Goal: Find specific page/section: Find specific page/section

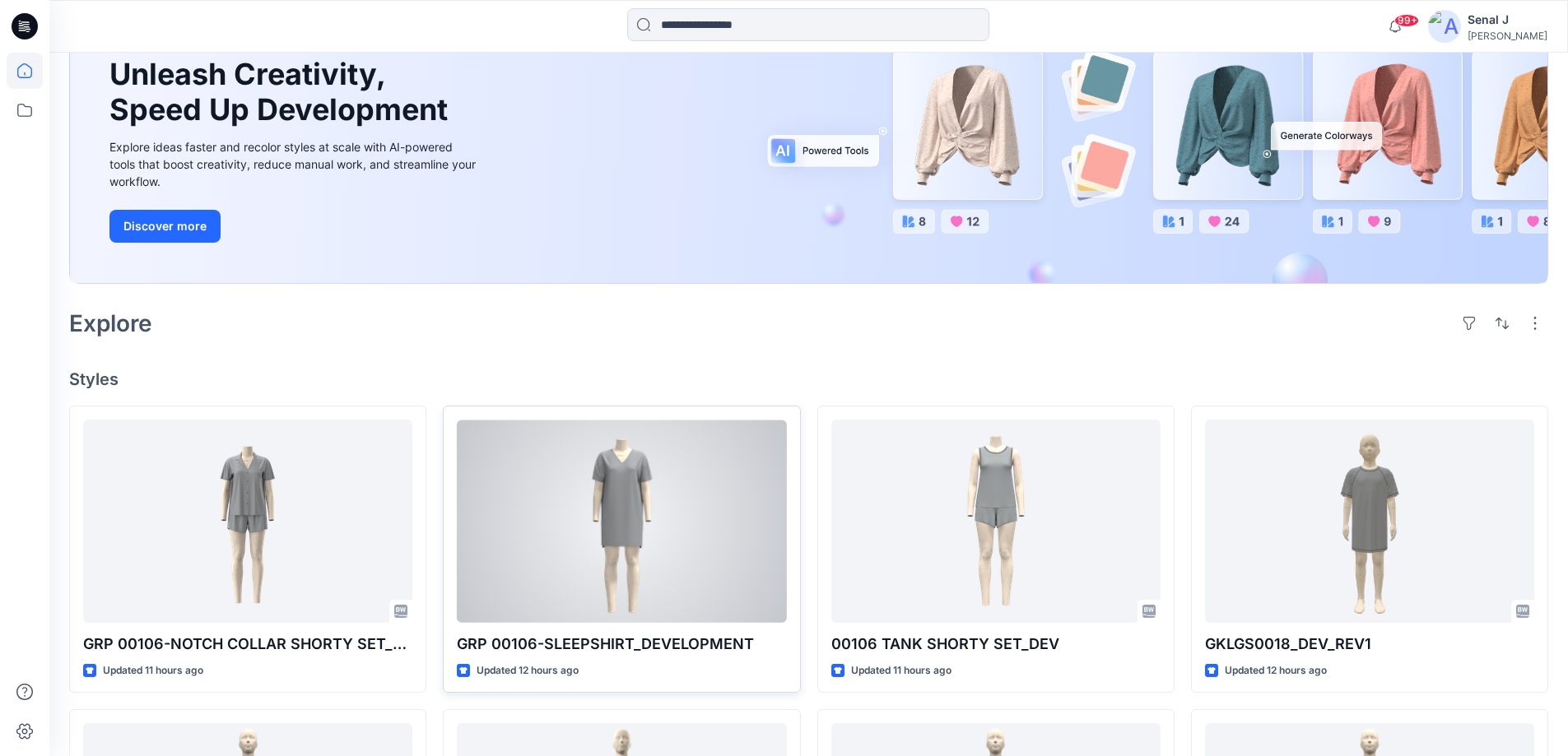
scroll to position [329, 0]
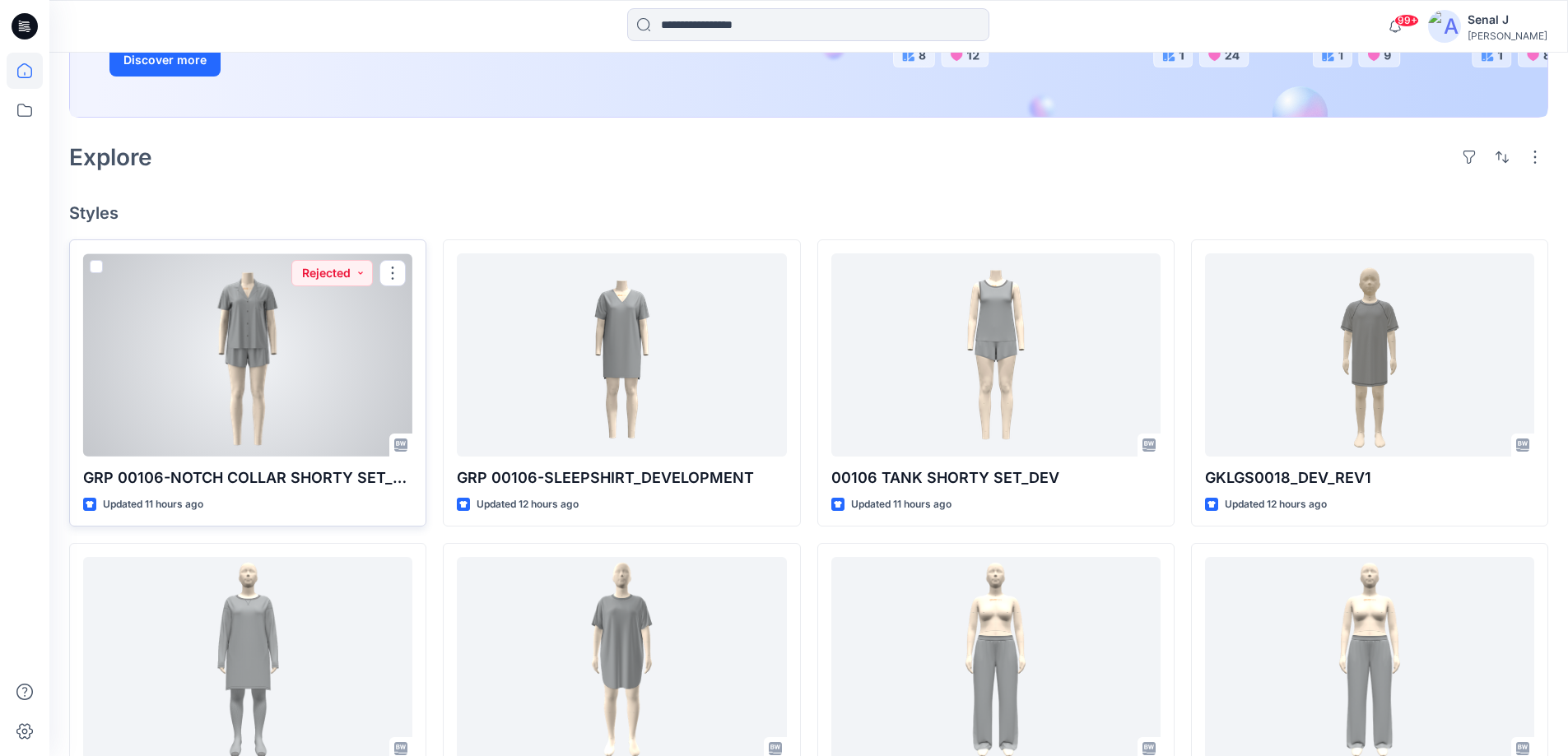
click at [257, 361] on div at bounding box center [248, 355] width 329 height 203
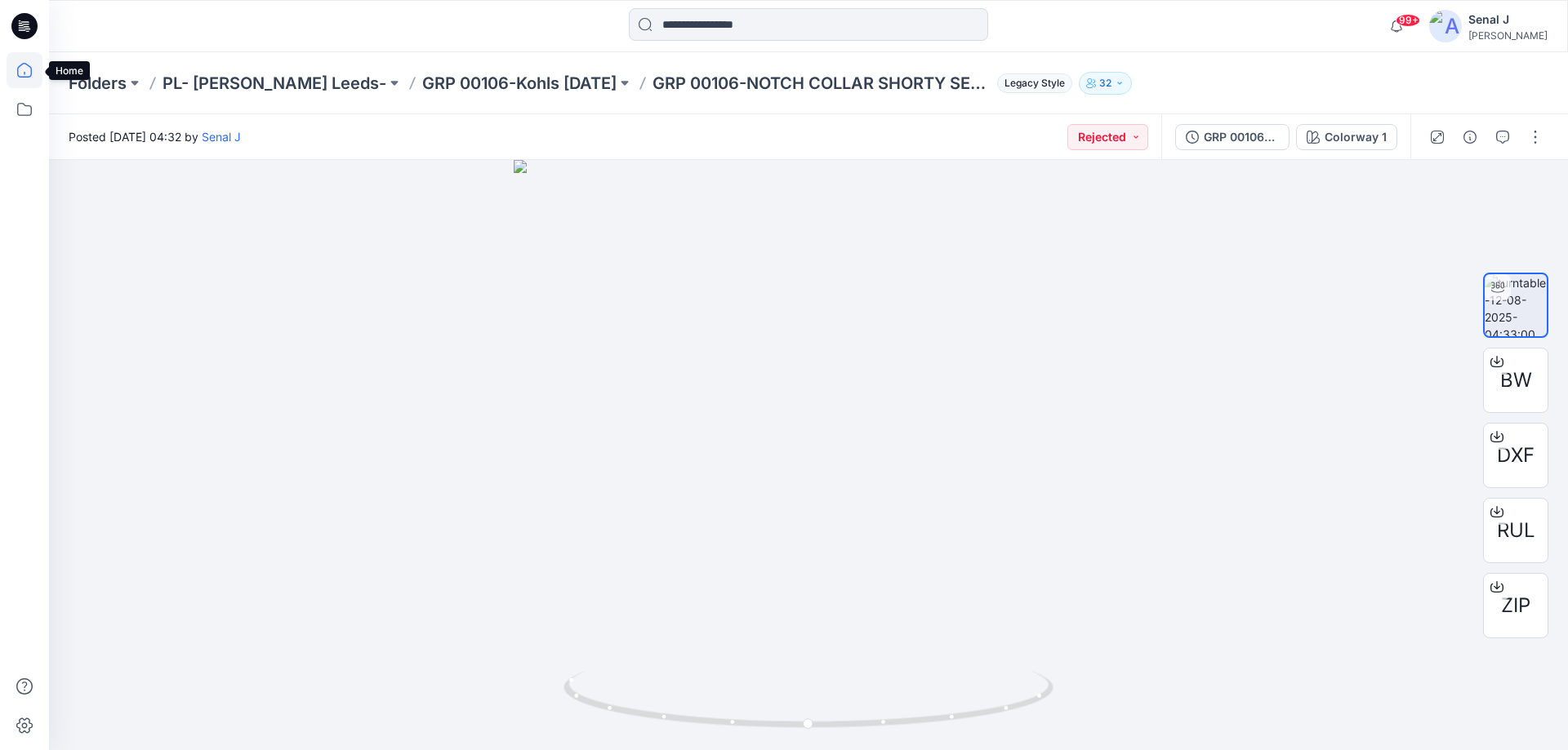
click at [28, 71] on icon at bounding box center [24, 70] width 36 height 36
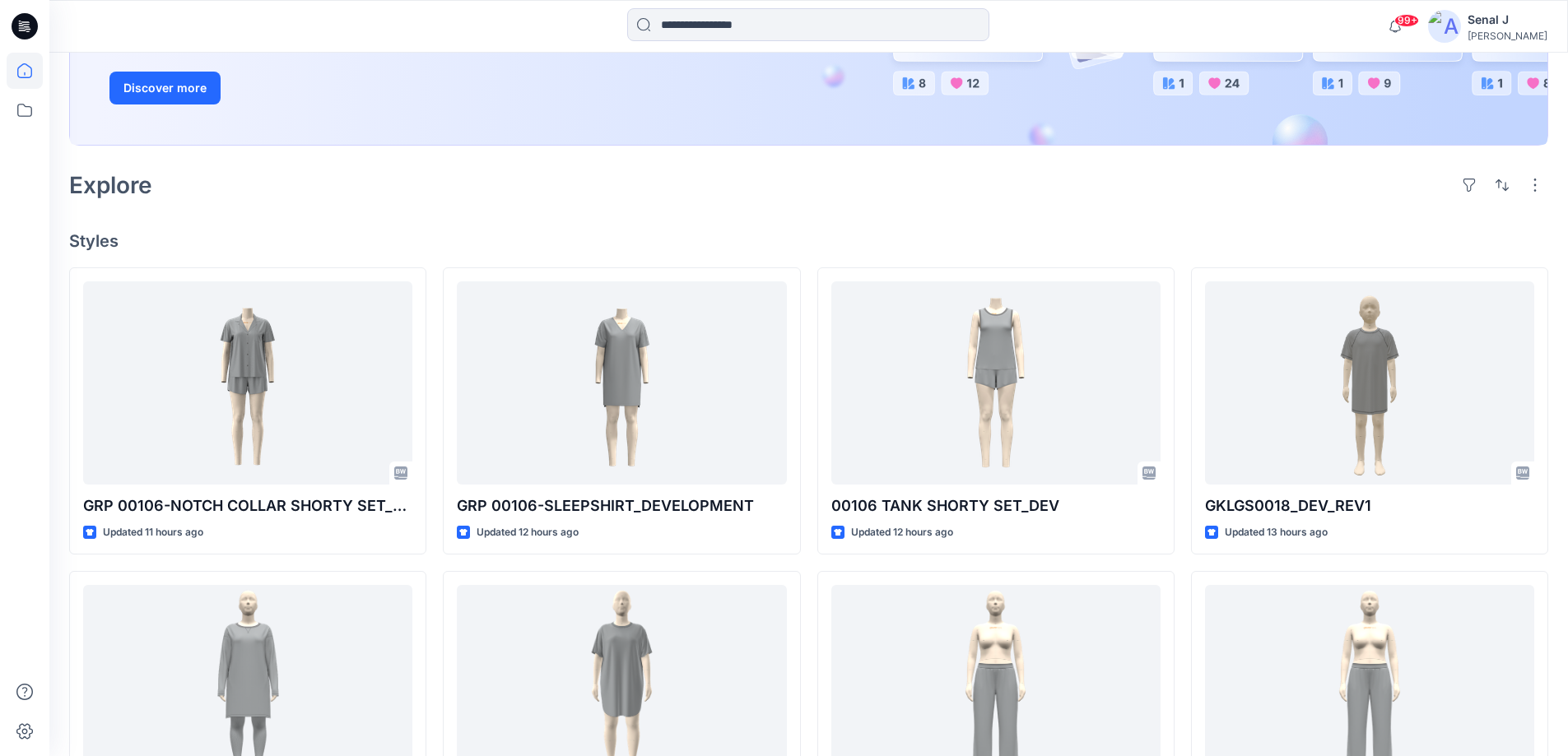
scroll to position [329, 0]
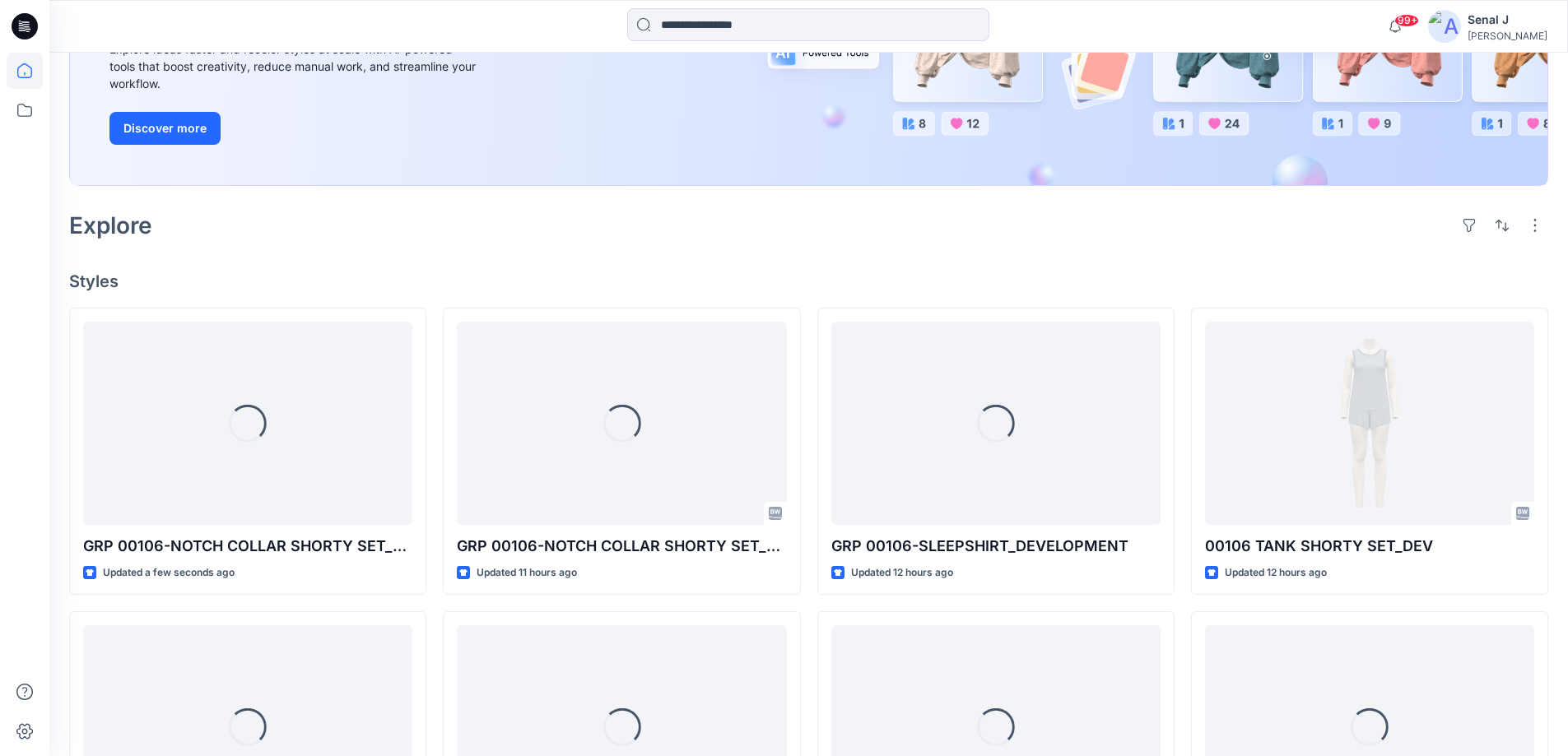
scroll to position [329, 0]
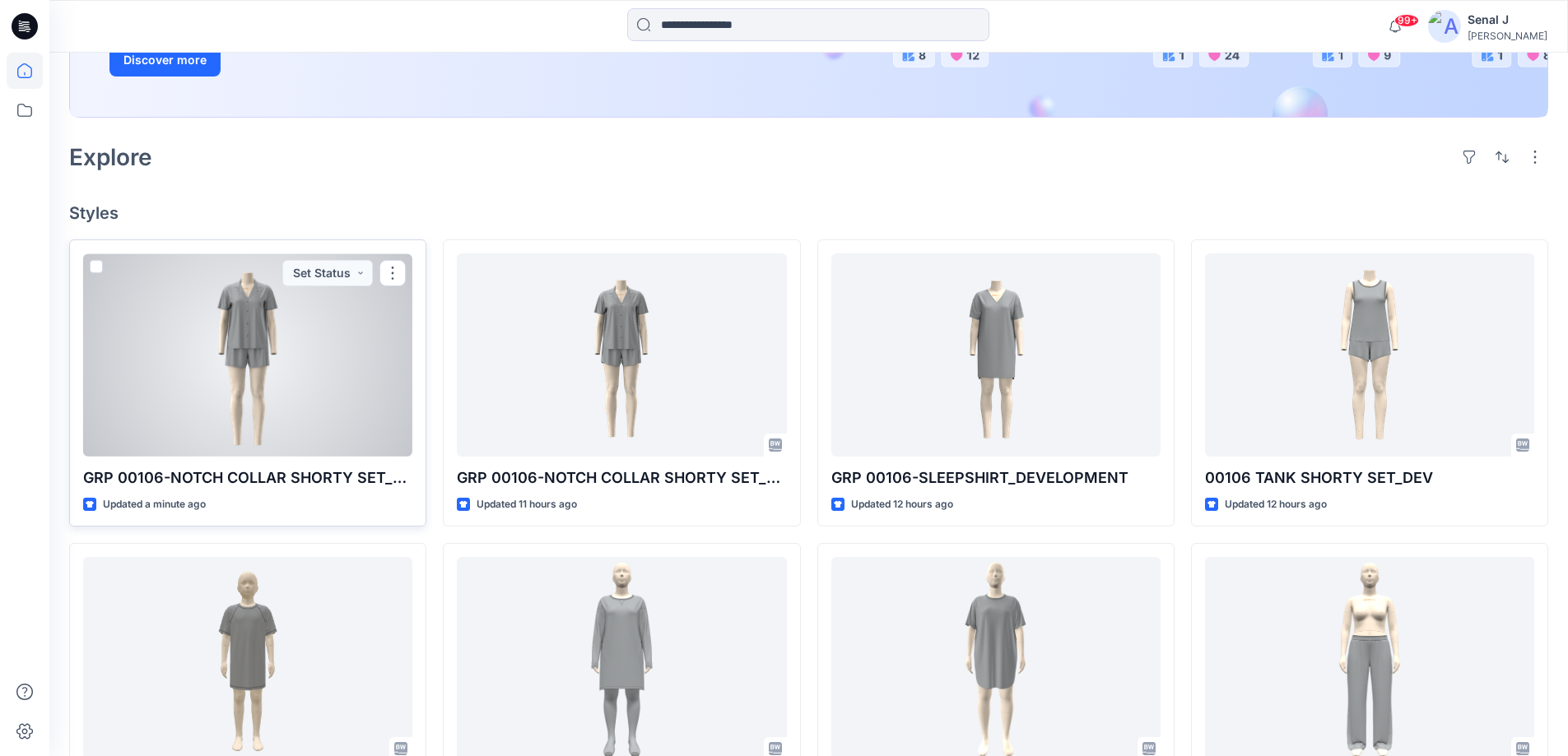
click at [299, 385] on div at bounding box center [248, 355] width 329 height 203
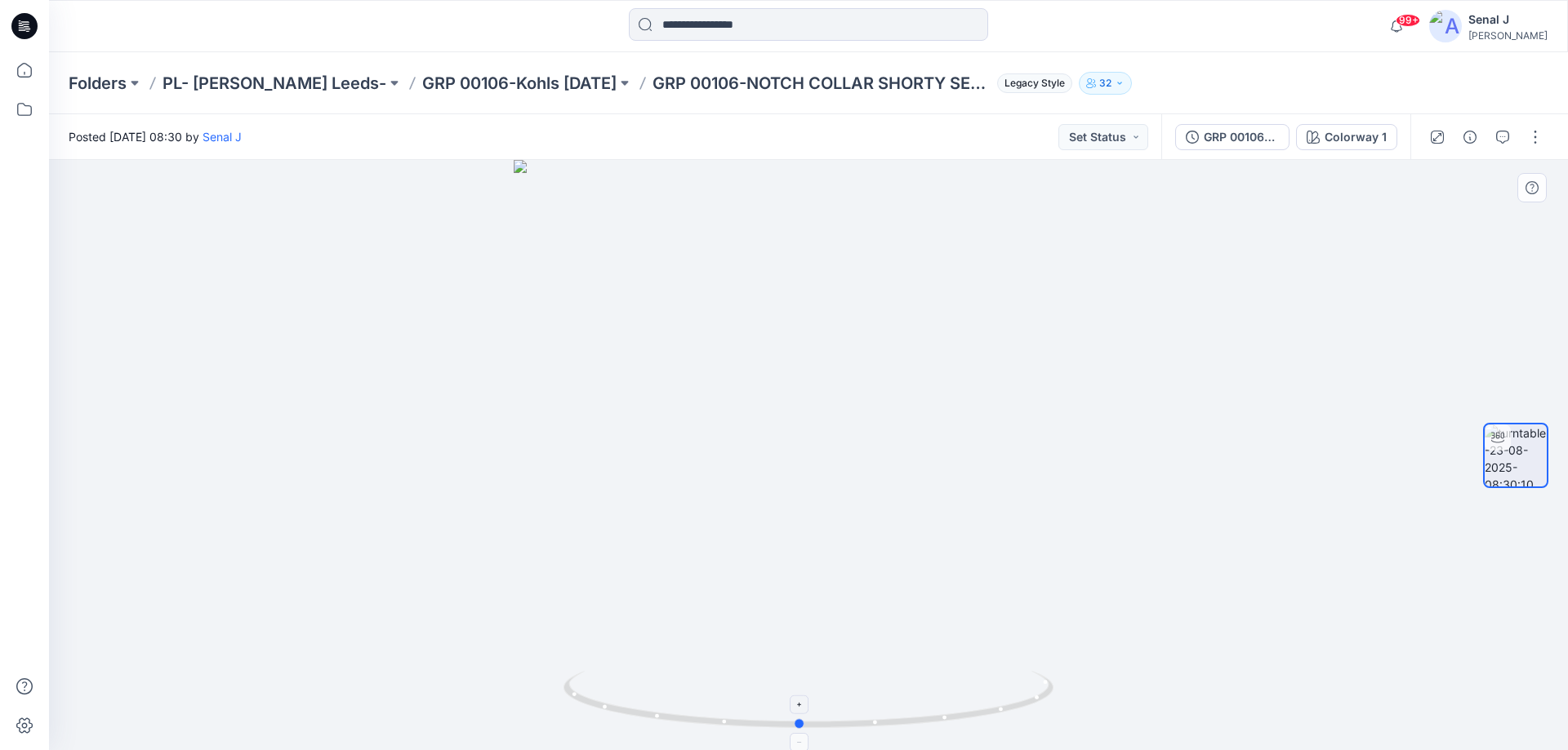
drag, startPoint x: 960, startPoint y: 720, endPoint x: 954, endPoint y: 696, distance: 24.7
click at [954, 696] on icon at bounding box center [810, 702] width 494 height 61
